Goal: Information Seeking & Learning: Learn about a topic

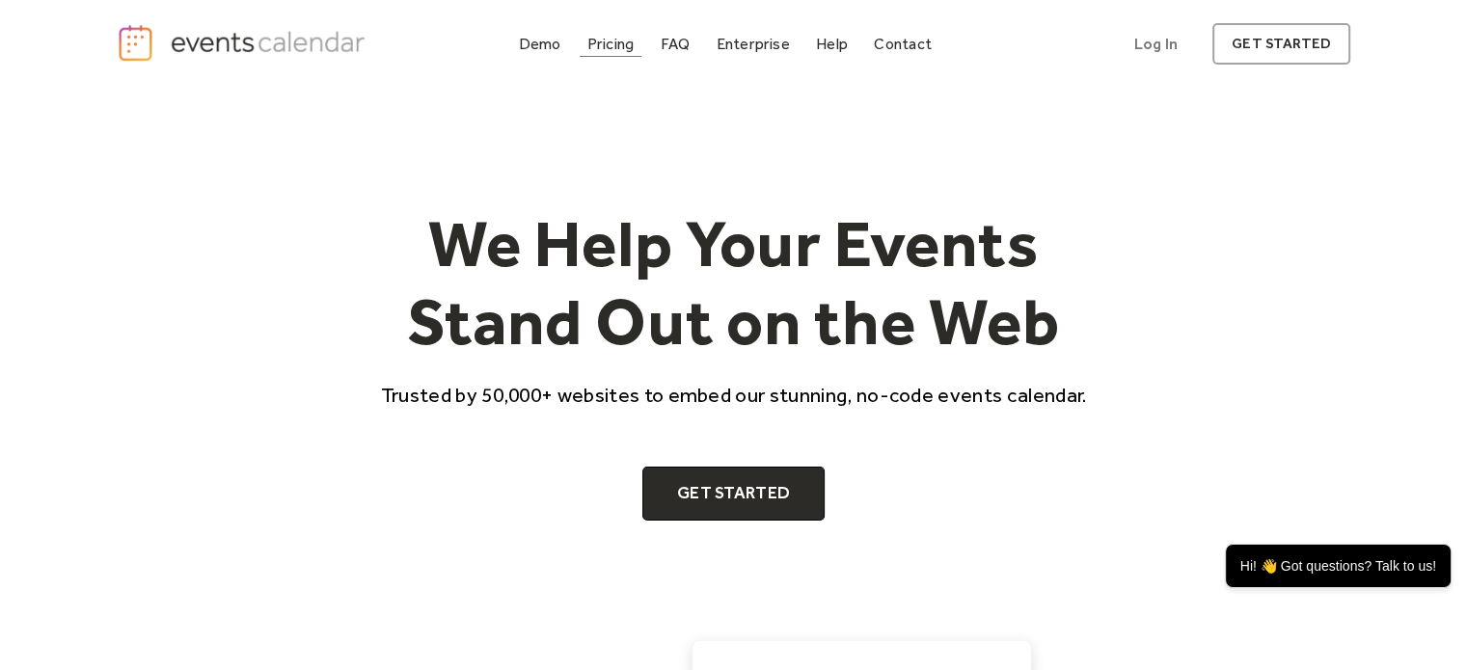
click at [629, 49] on div "Pricing" at bounding box center [610, 44] width 47 height 11
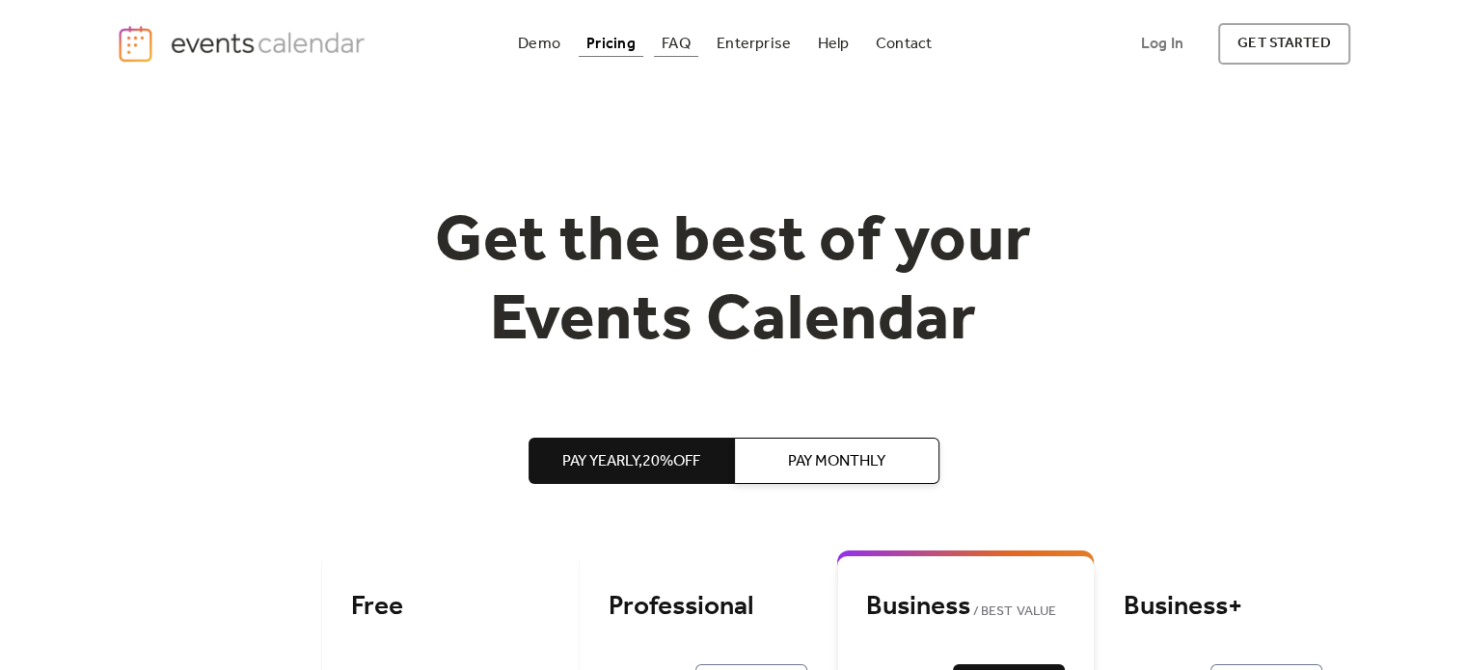
click at [679, 45] on div "FAQ" at bounding box center [676, 44] width 29 height 11
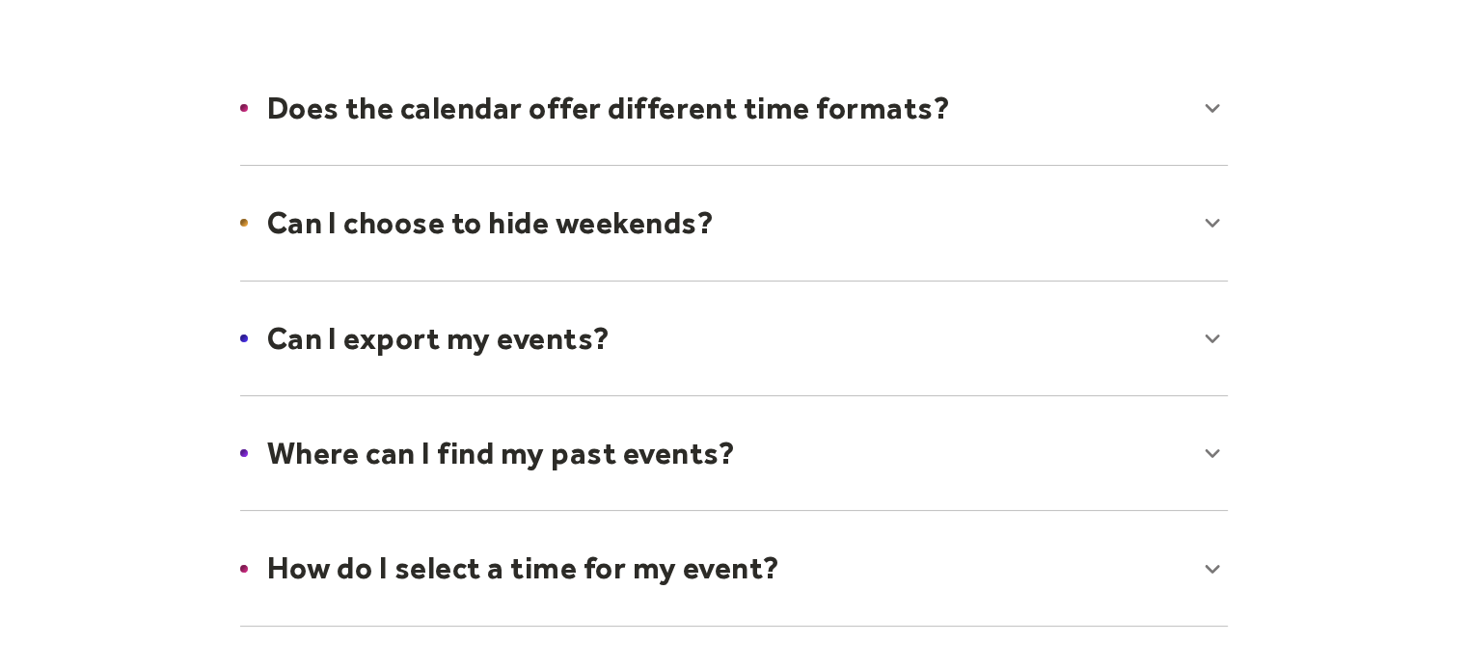
scroll to position [289, 0]
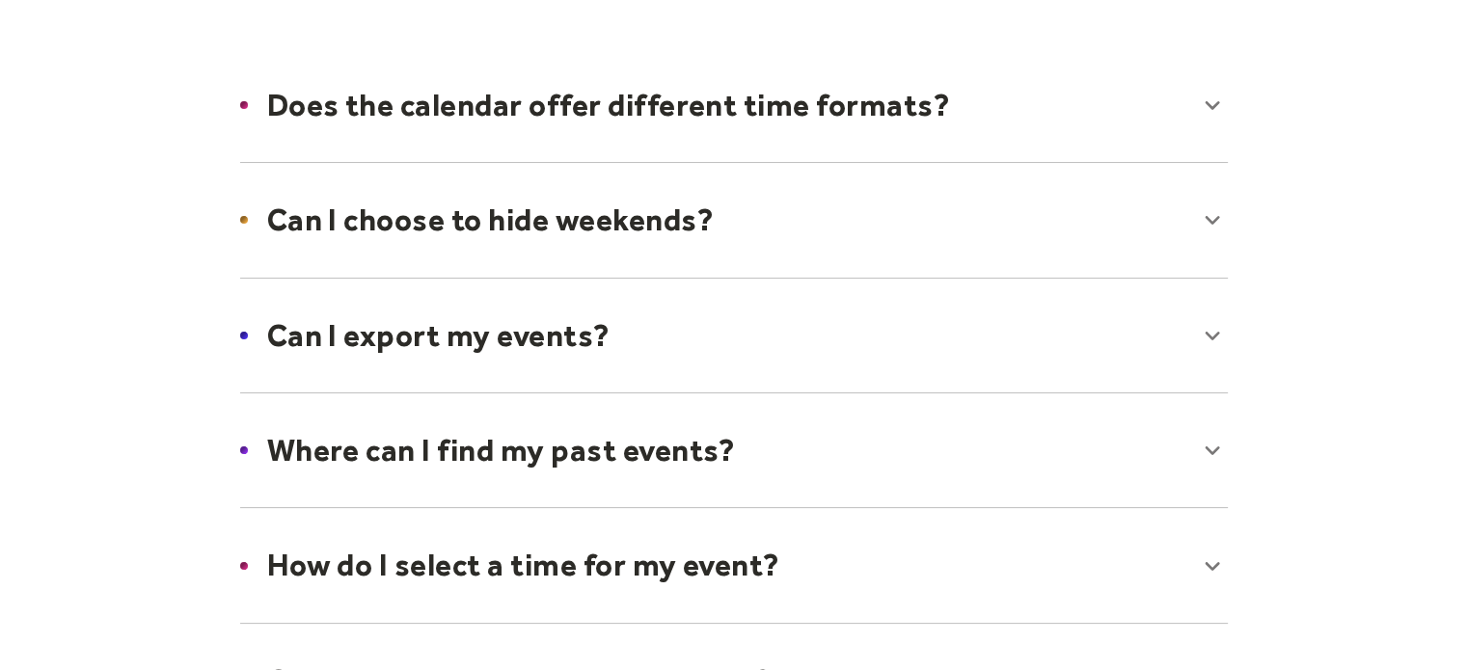
click at [806, 350] on div at bounding box center [734, 336] width 1026 height 118
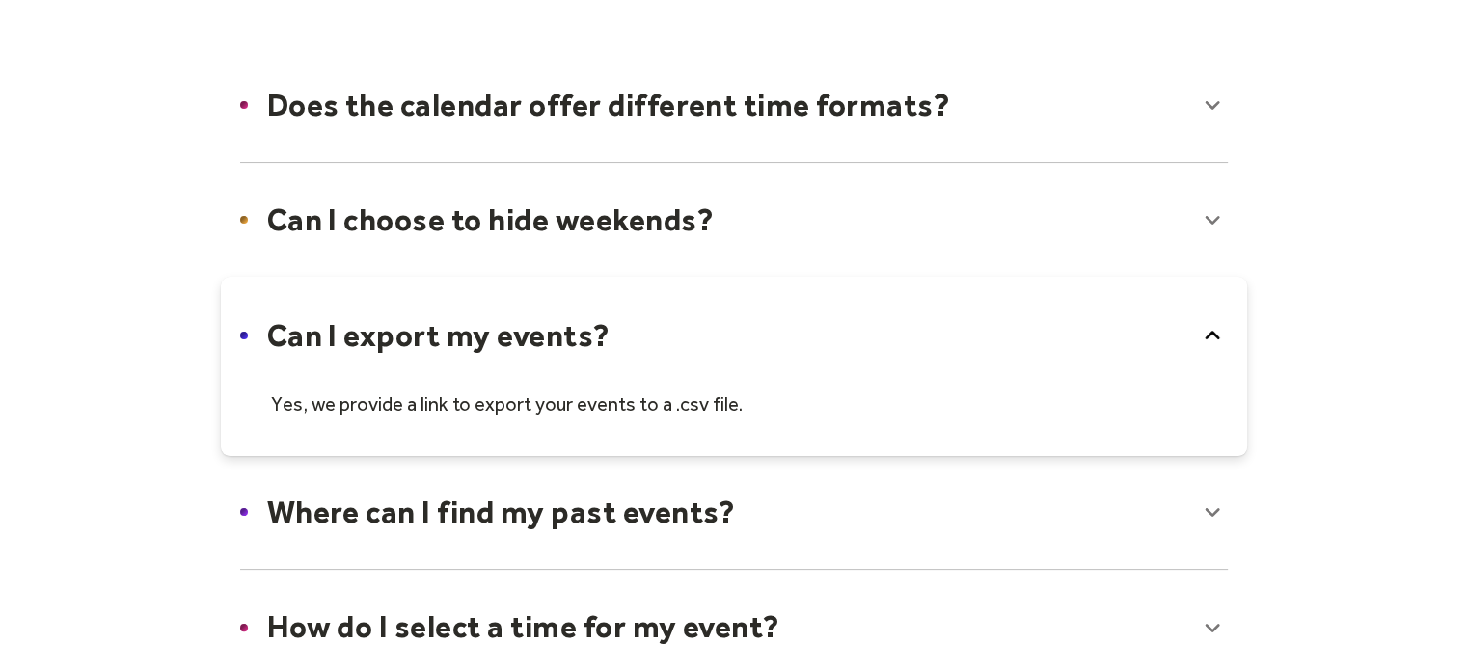
click at [806, 350] on div at bounding box center [734, 366] width 1026 height 179
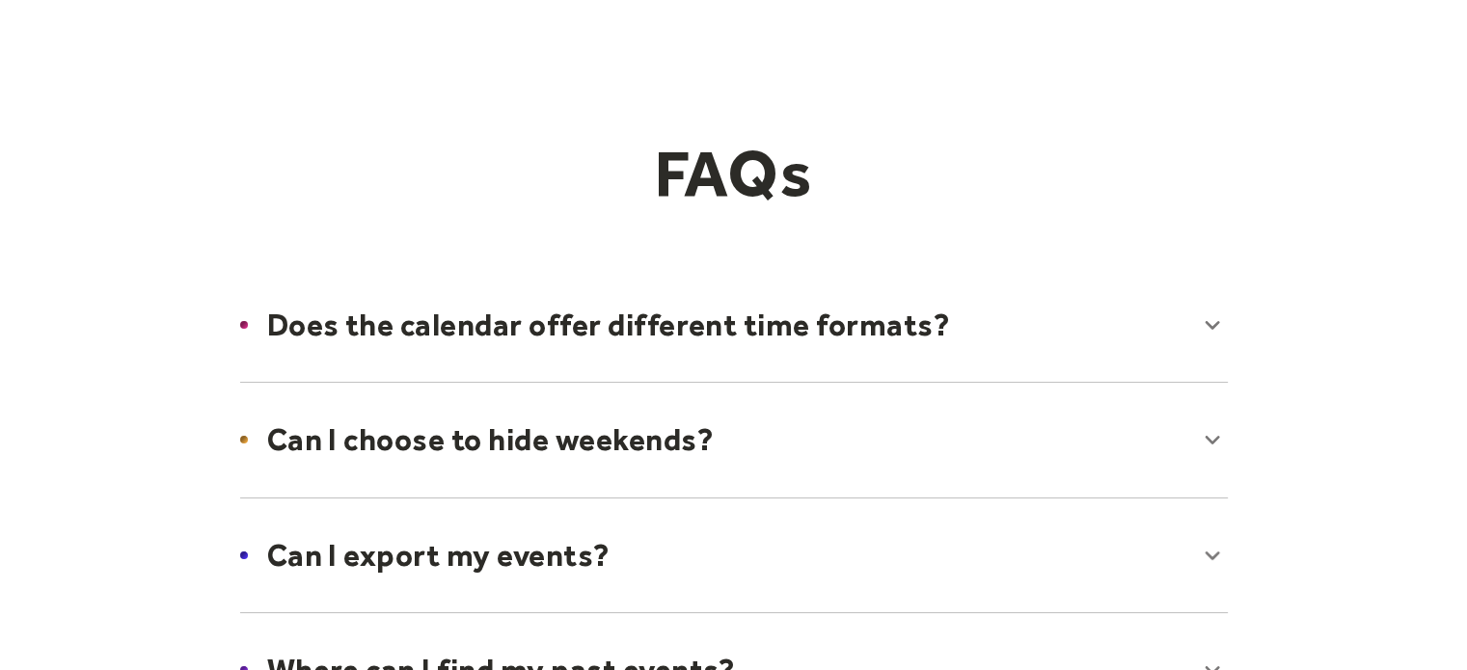
scroll to position [0, 0]
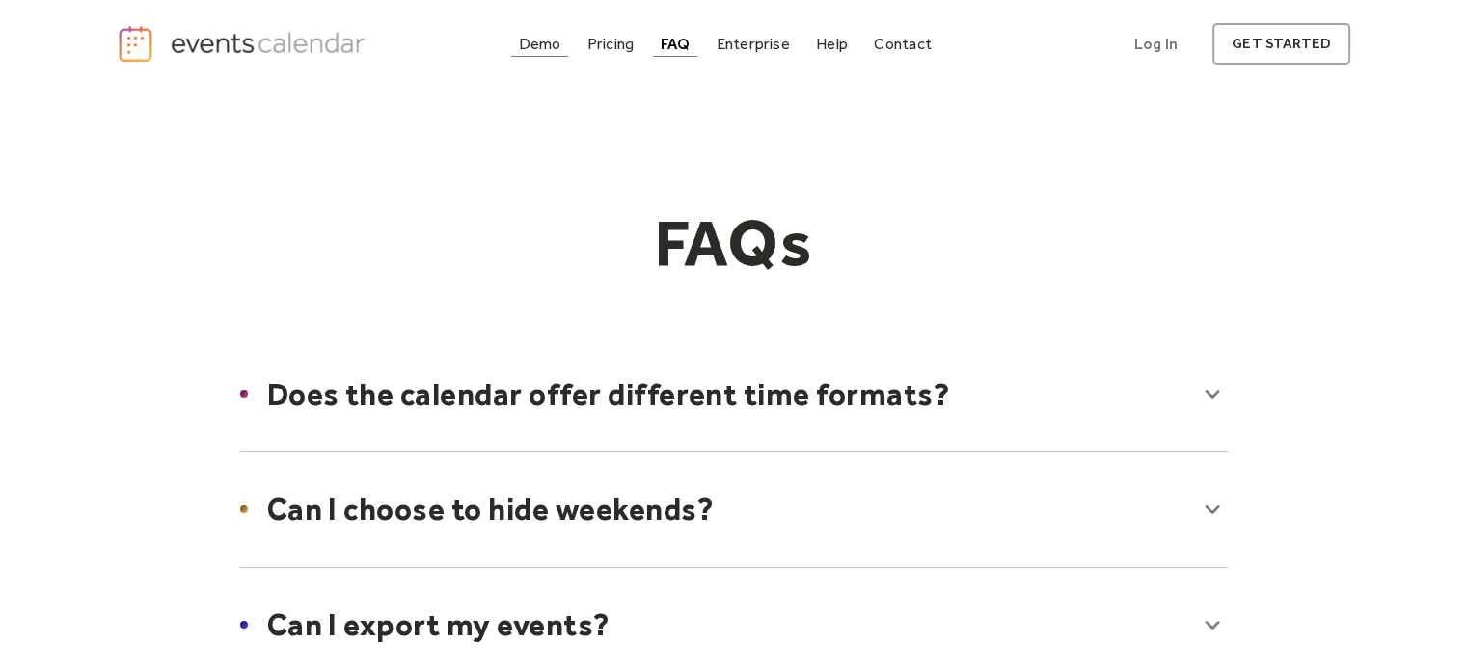
click at [539, 42] on div "Demo" at bounding box center [540, 44] width 42 height 11
click at [752, 40] on div "Enterprise" at bounding box center [752, 44] width 73 height 11
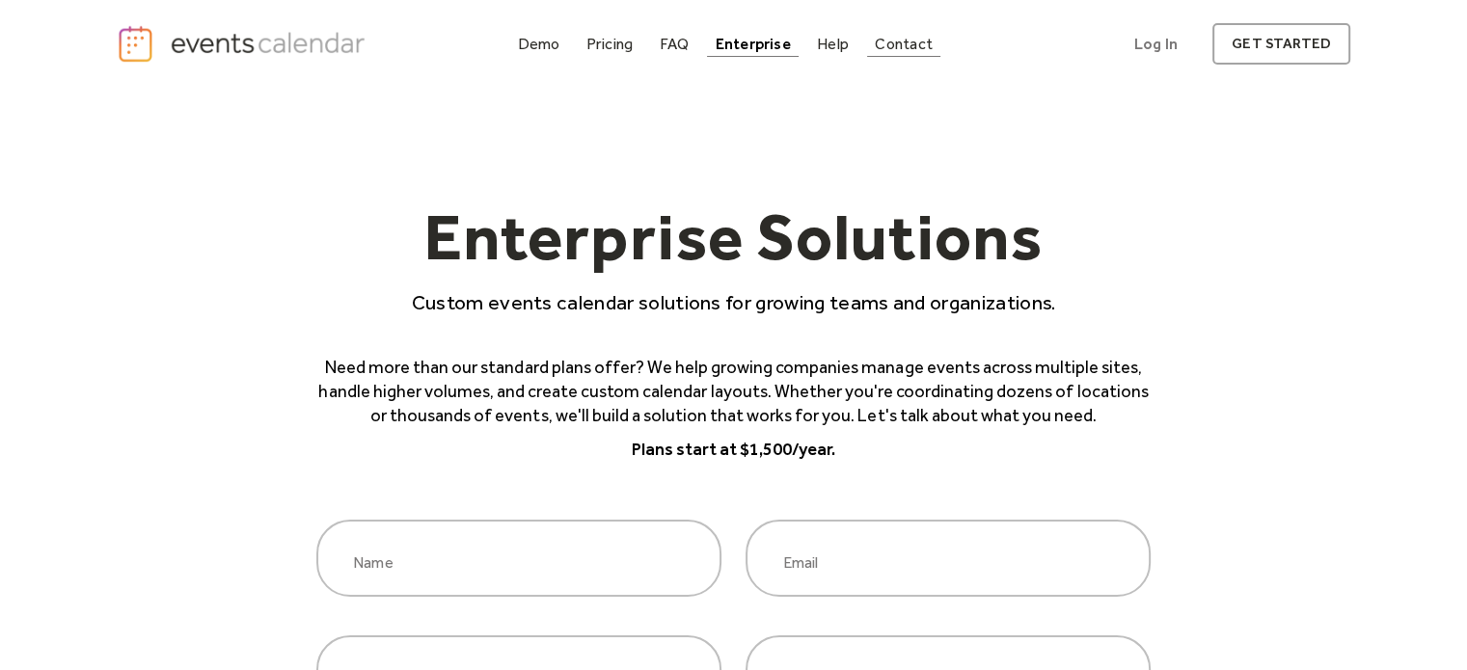
click at [912, 39] on div "Contact" at bounding box center [904, 44] width 58 height 11
